Goal: Task Accomplishment & Management: Manage account settings

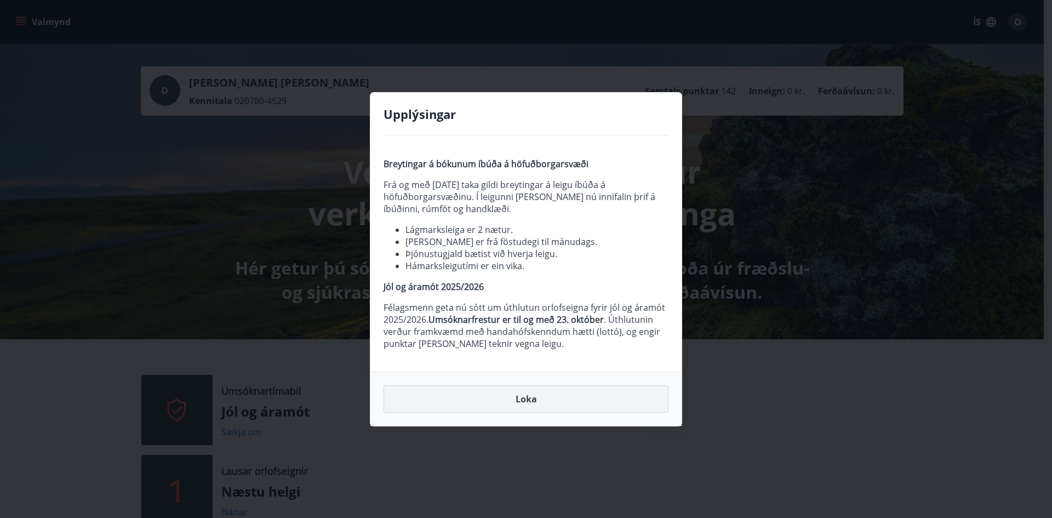
click at [535, 401] on button "Loka" at bounding box center [525, 398] width 285 height 27
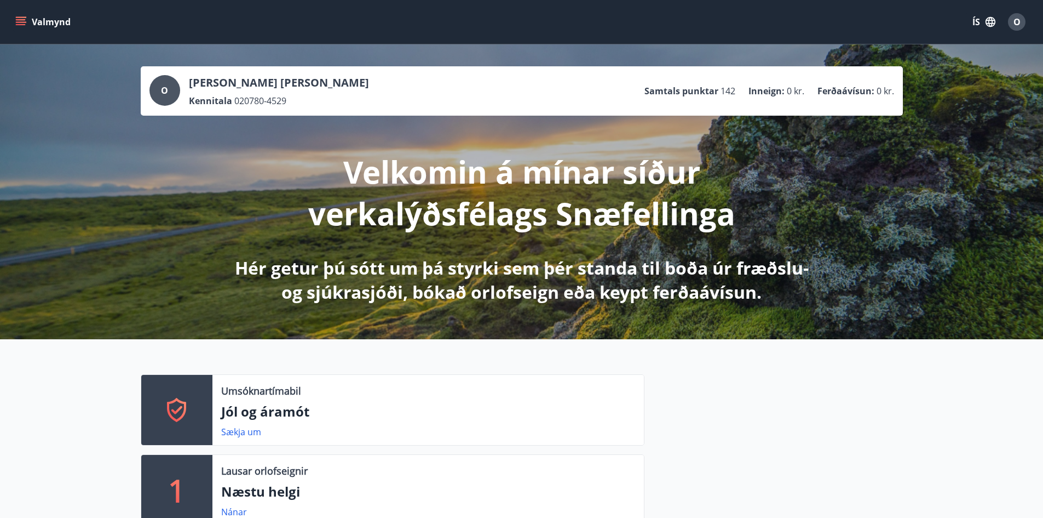
click at [1015, 31] on button "O" at bounding box center [1017, 22] width 26 height 26
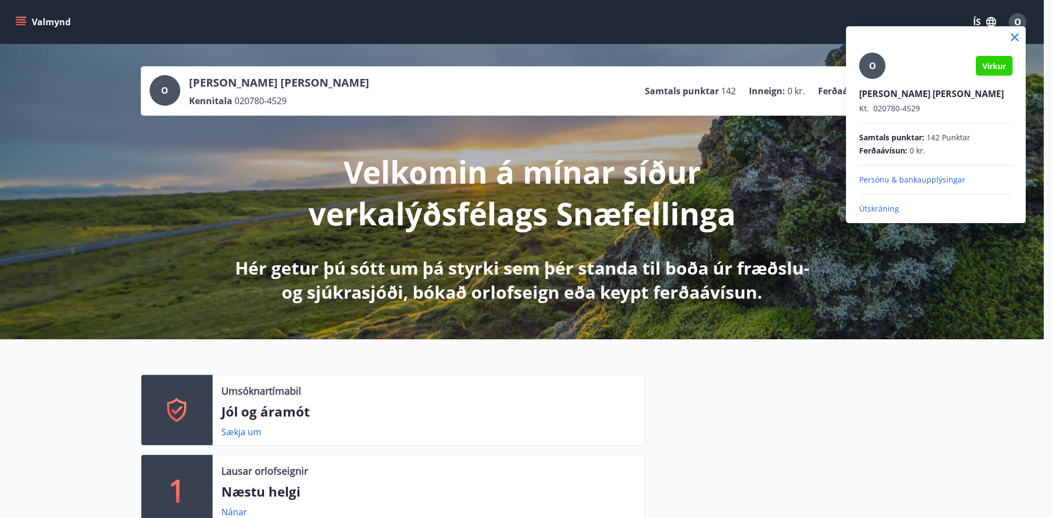
click at [874, 204] on p "Útskráning" at bounding box center [935, 208] width 153 height 11
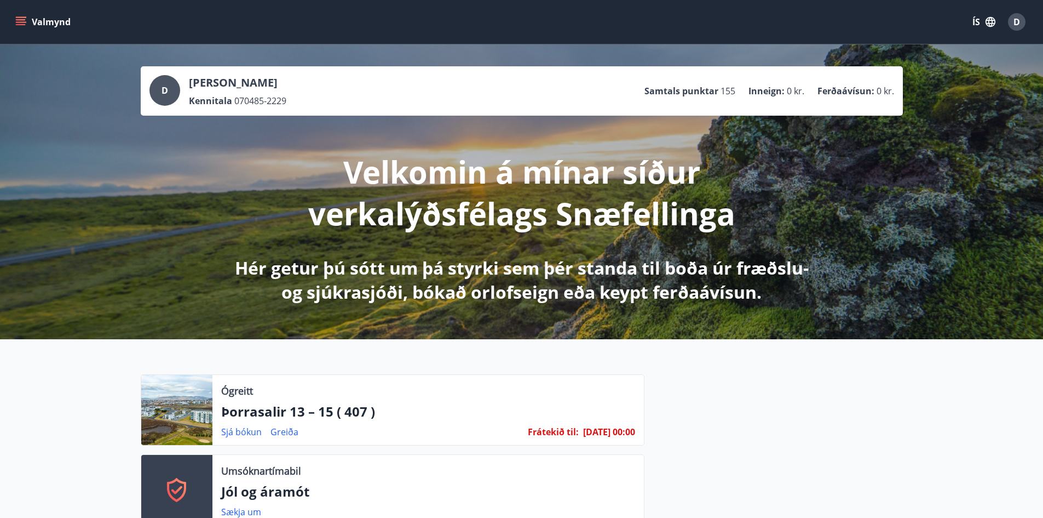
click at [1025, 19] on div "D" at bounding box center [1017, 22] width 18 height 18
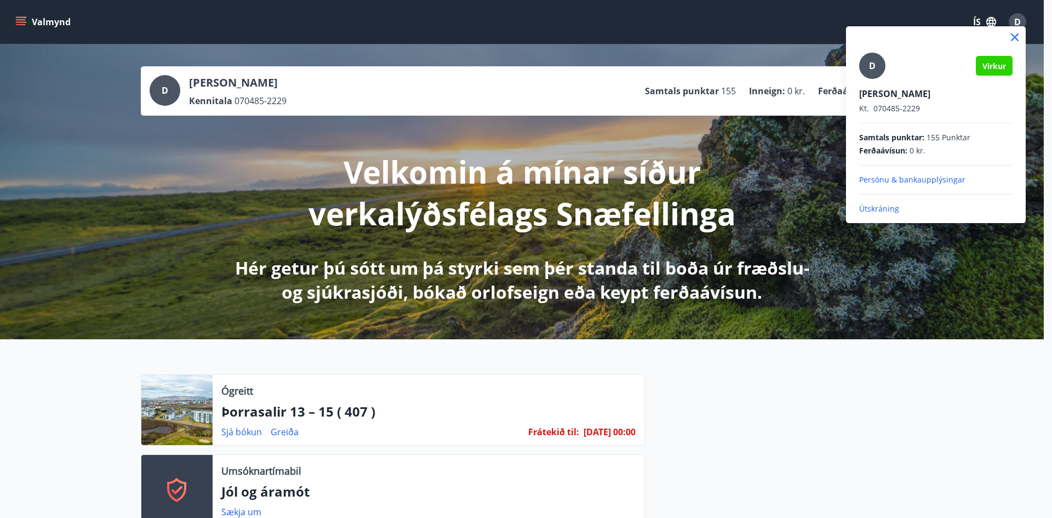
click at [816, 221] on div at bounding box center [526, 259] width 1052 height 518
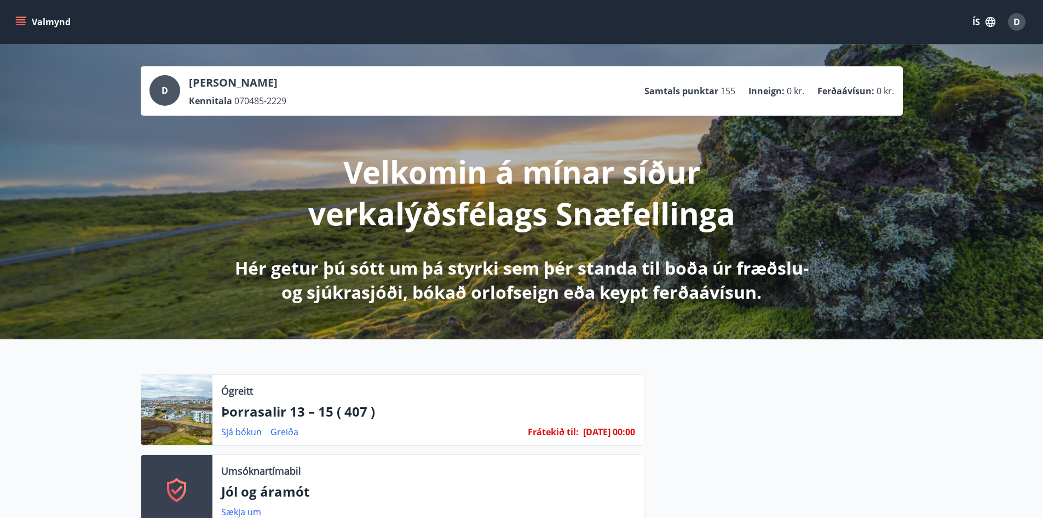
click at [1017, 20] on span "D" at bounding box center [1017, 22] width 7 height 12
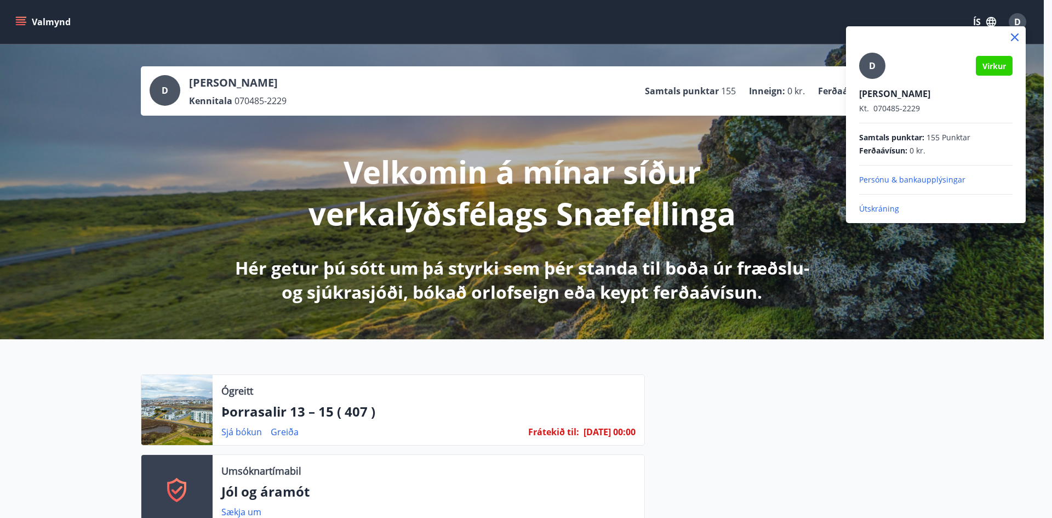
click at [865, 175] on p "Persónu & bankaupplýsingar" at bounding box center [935, 179] width 153 height 11
